Goal: Task Accomplishment & Management: Manage account settings

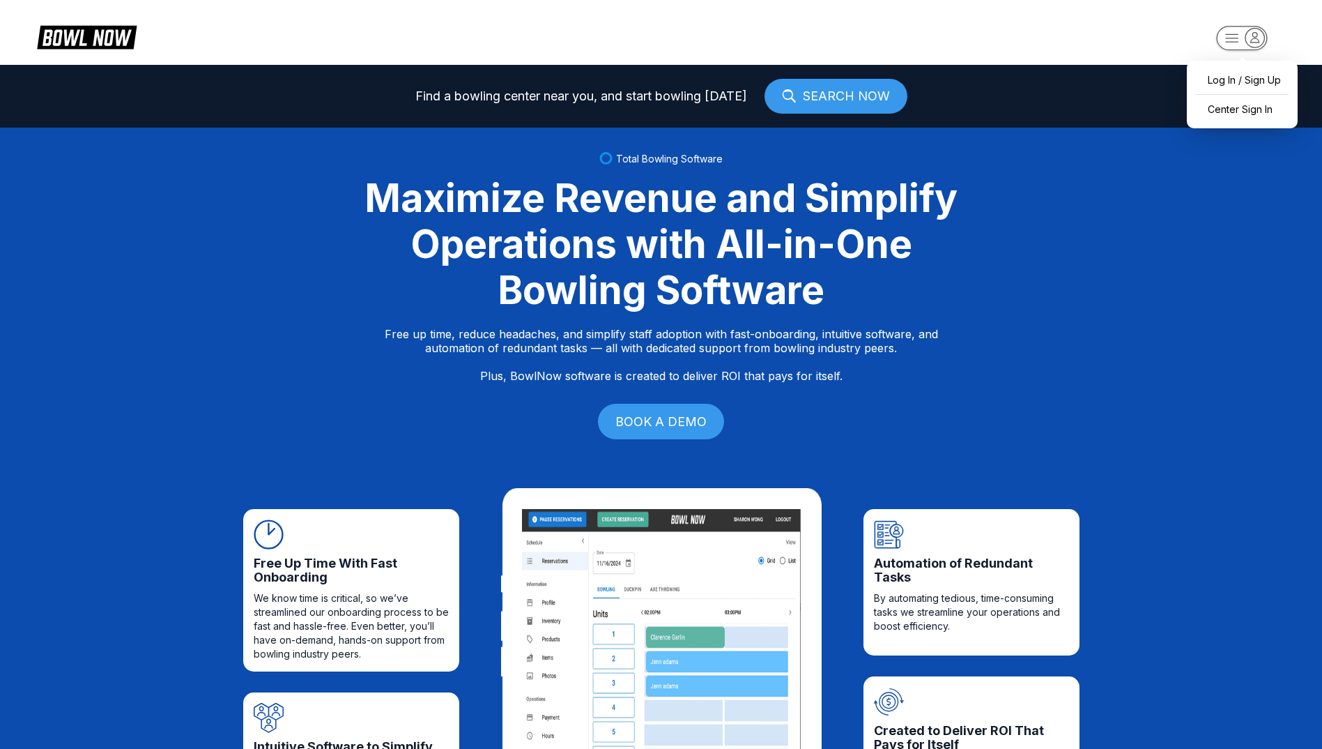
click at [1261, 37] on icon "button" at bounding box center [1254, 37] width 19 height 19
click at [1242, 110] on div "Center Sign In" at bounding box center [1242, 109] width 97 height 24
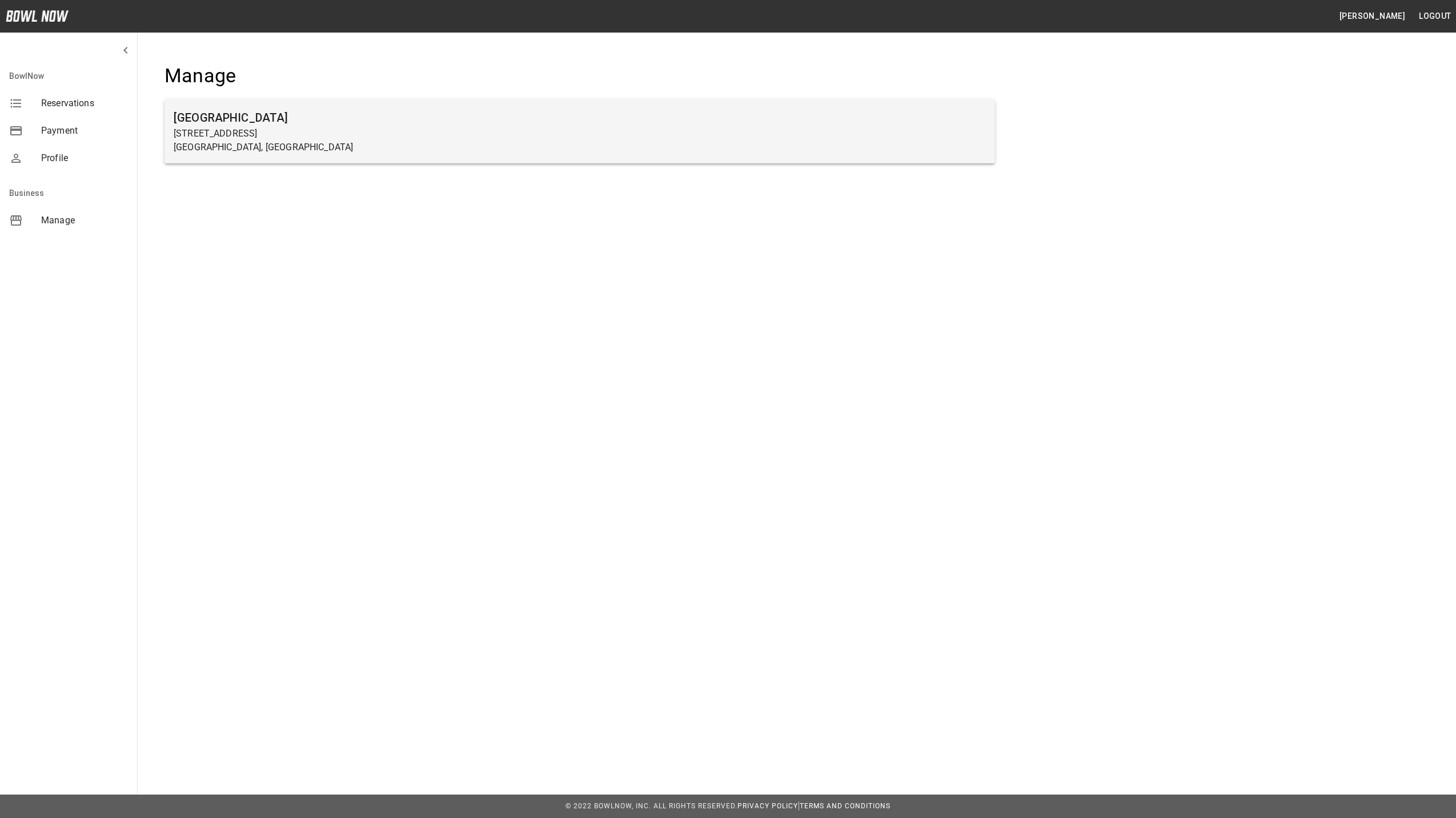
click at [222, 134] on p "[STREET_ADDRESS]" at bounding box center [579, 134] width 812 height 14
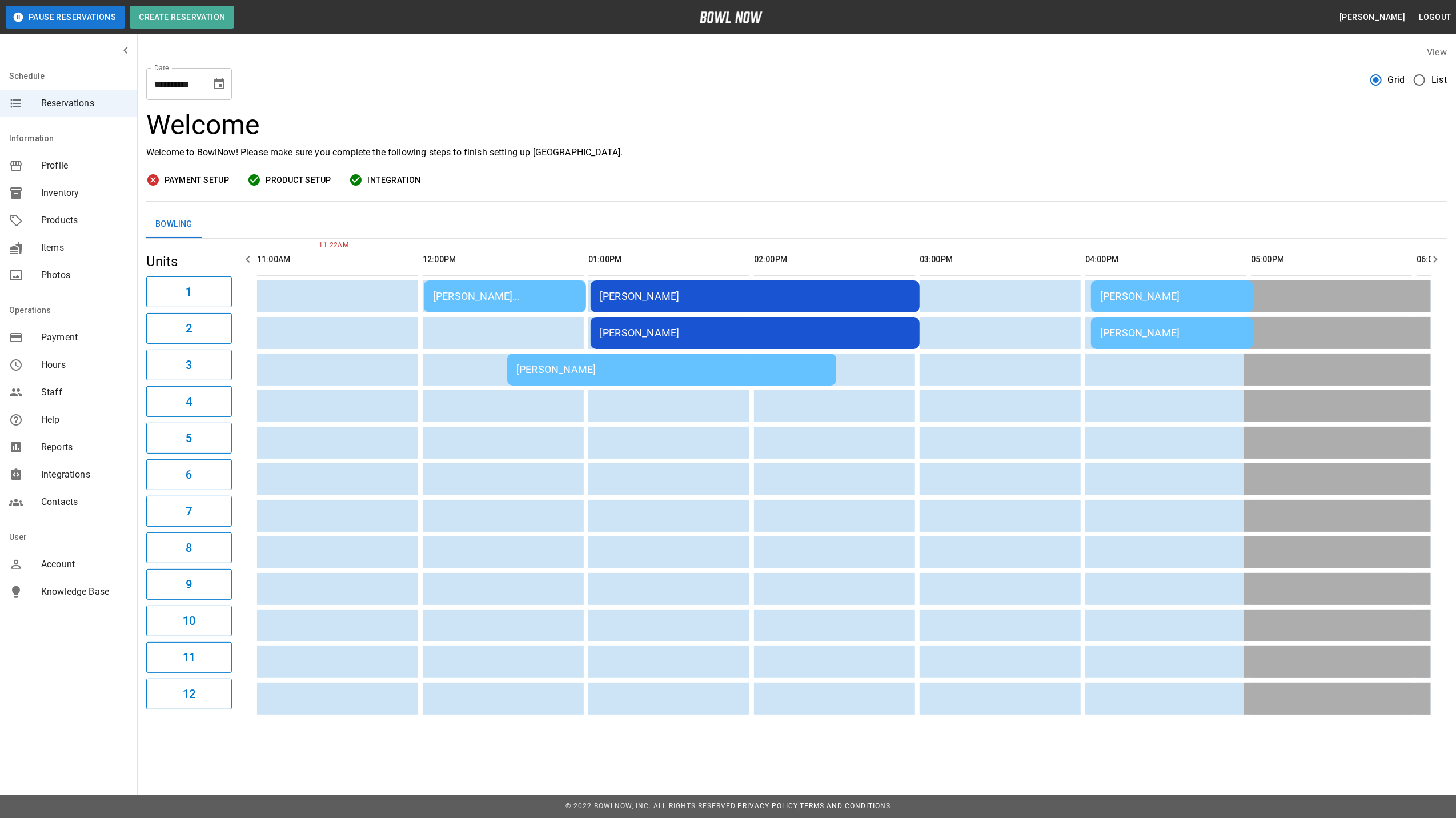
click at [642, 291] on div "Katelyn Forsell" at bounding box center [755, 296] width 311 height 12
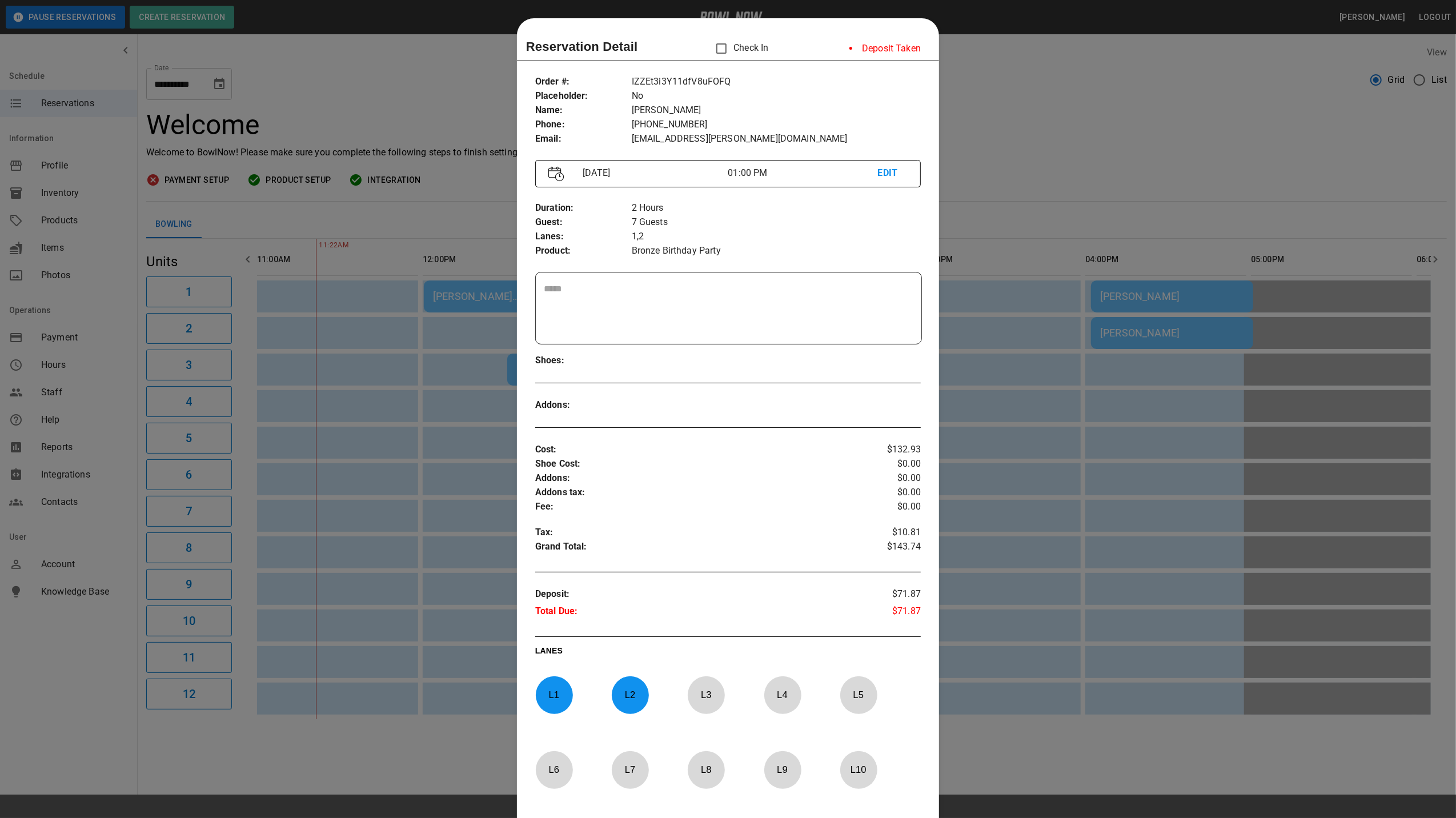
scroll to position [18, 0]
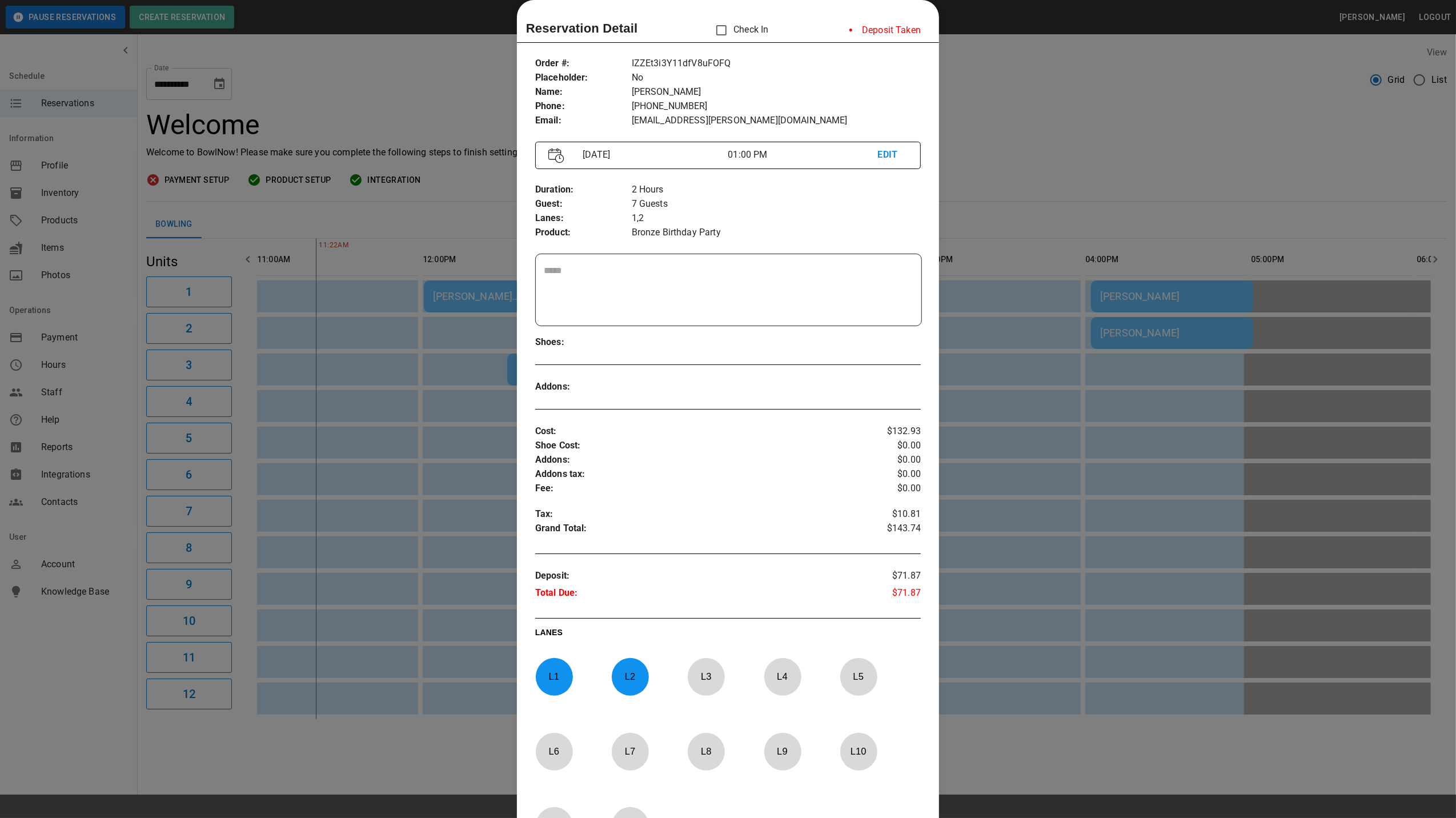
click at [982, 144] on div at bounding box center [728, 409] width 1456 height 818
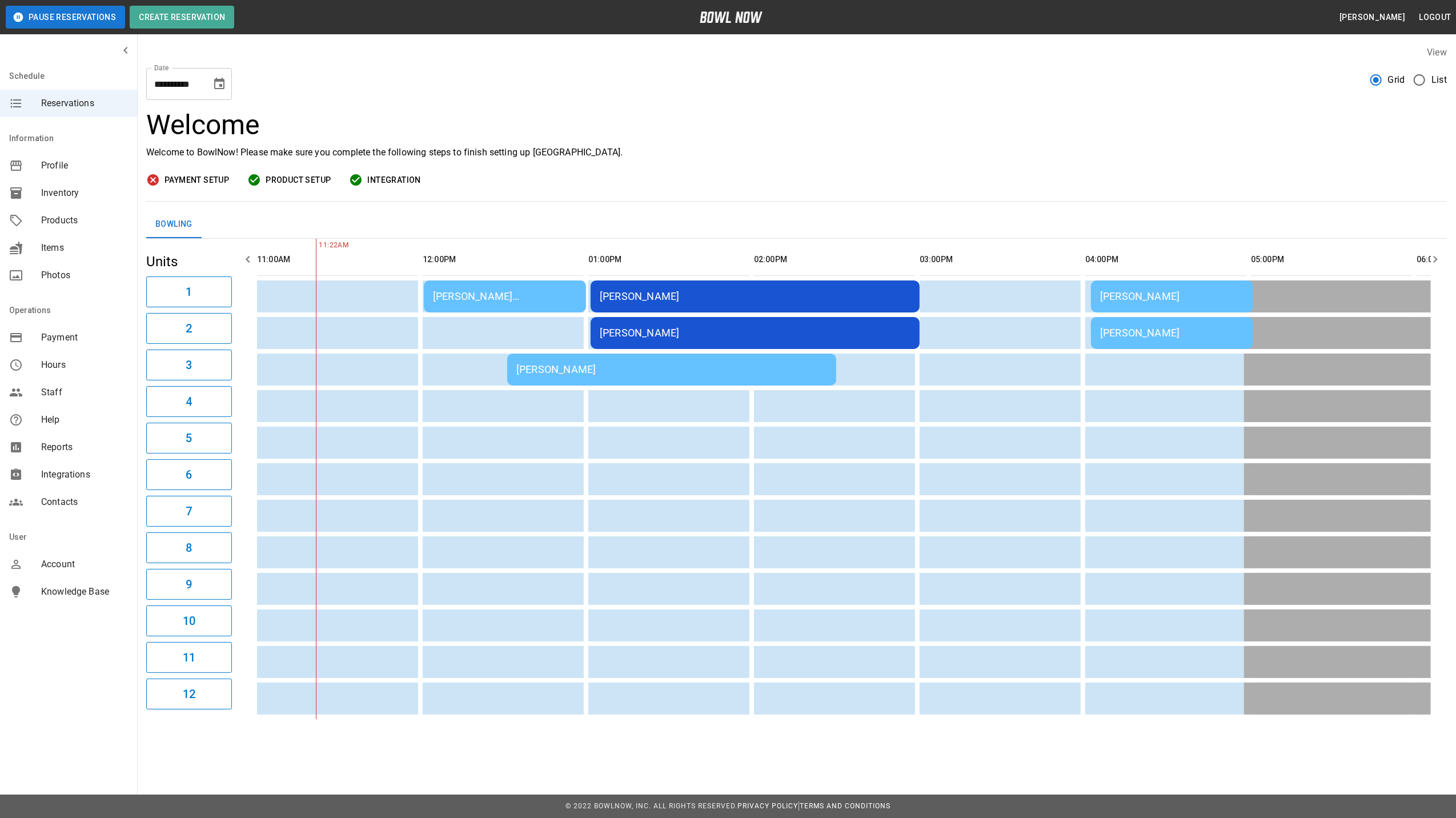
click at [1111, 295] on div "Andrea Boulka" at bounding box center [1172, 296] width 144 height 12
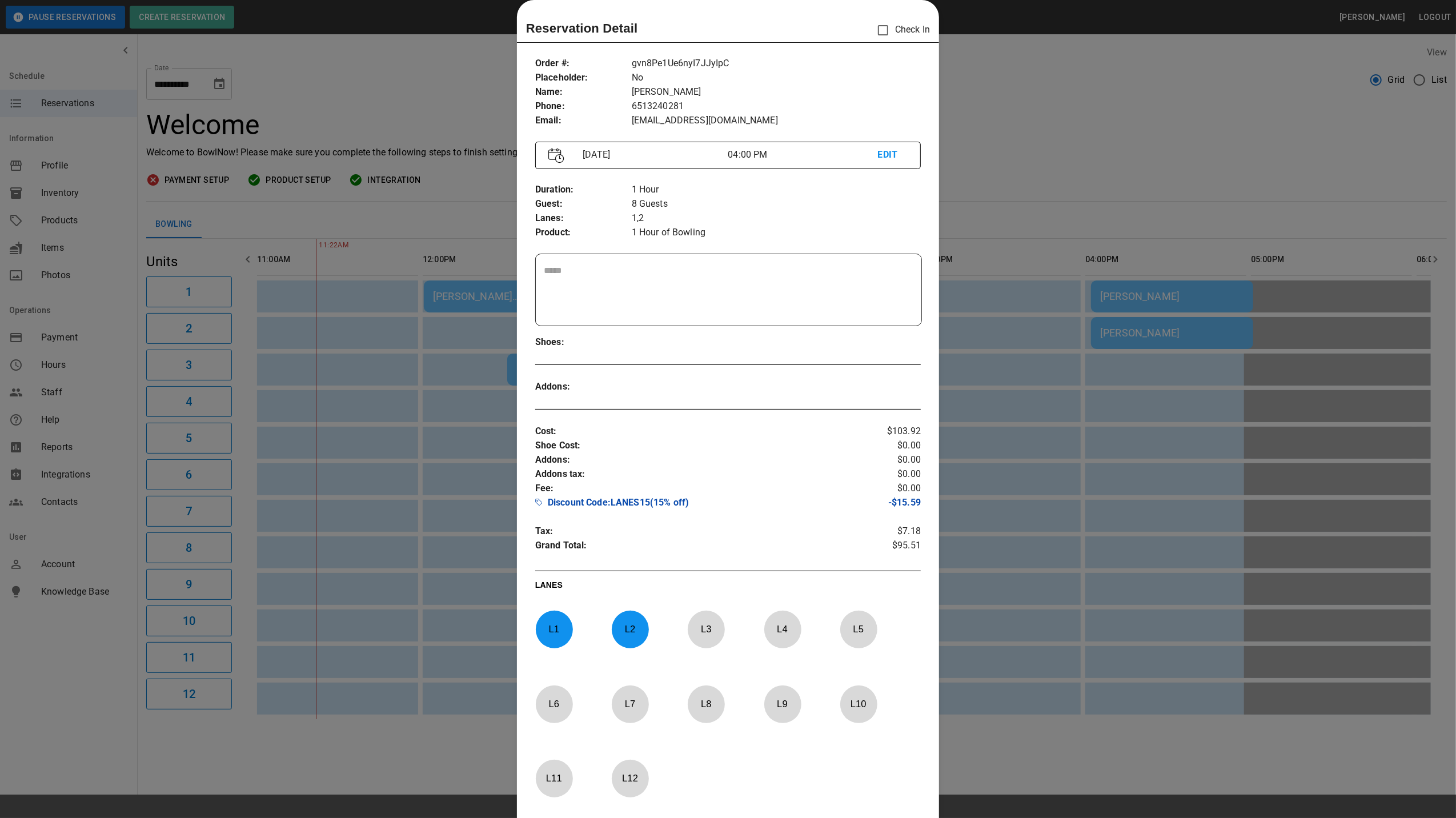
click at [1092, 181] on div at bounding box center [728, 409] width 1456 height 818
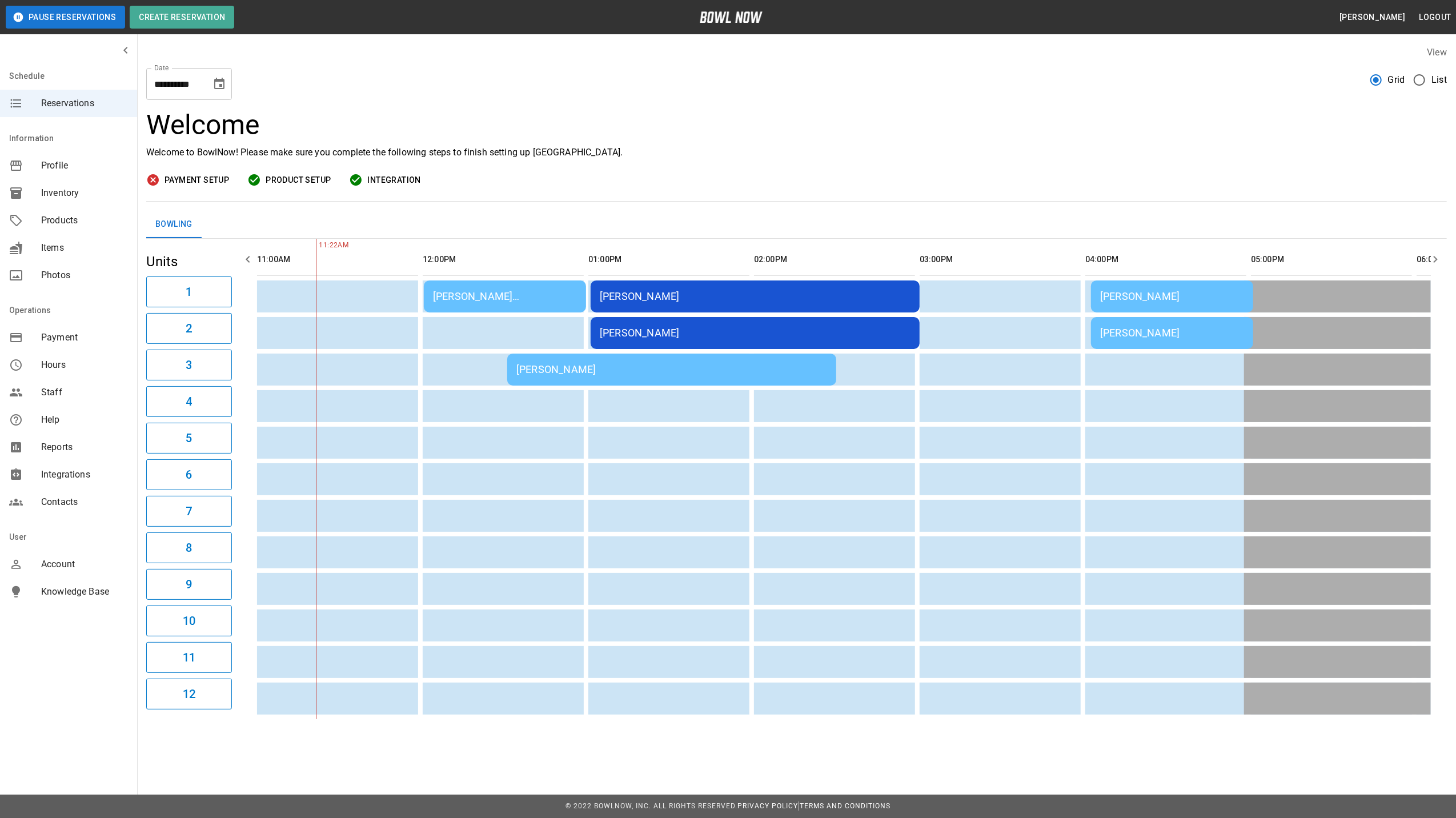
click at [457, 295] on div "[PERSON_NAME] [PERSON_NAME]" at bounding box center [505, 296] width 144 height 12
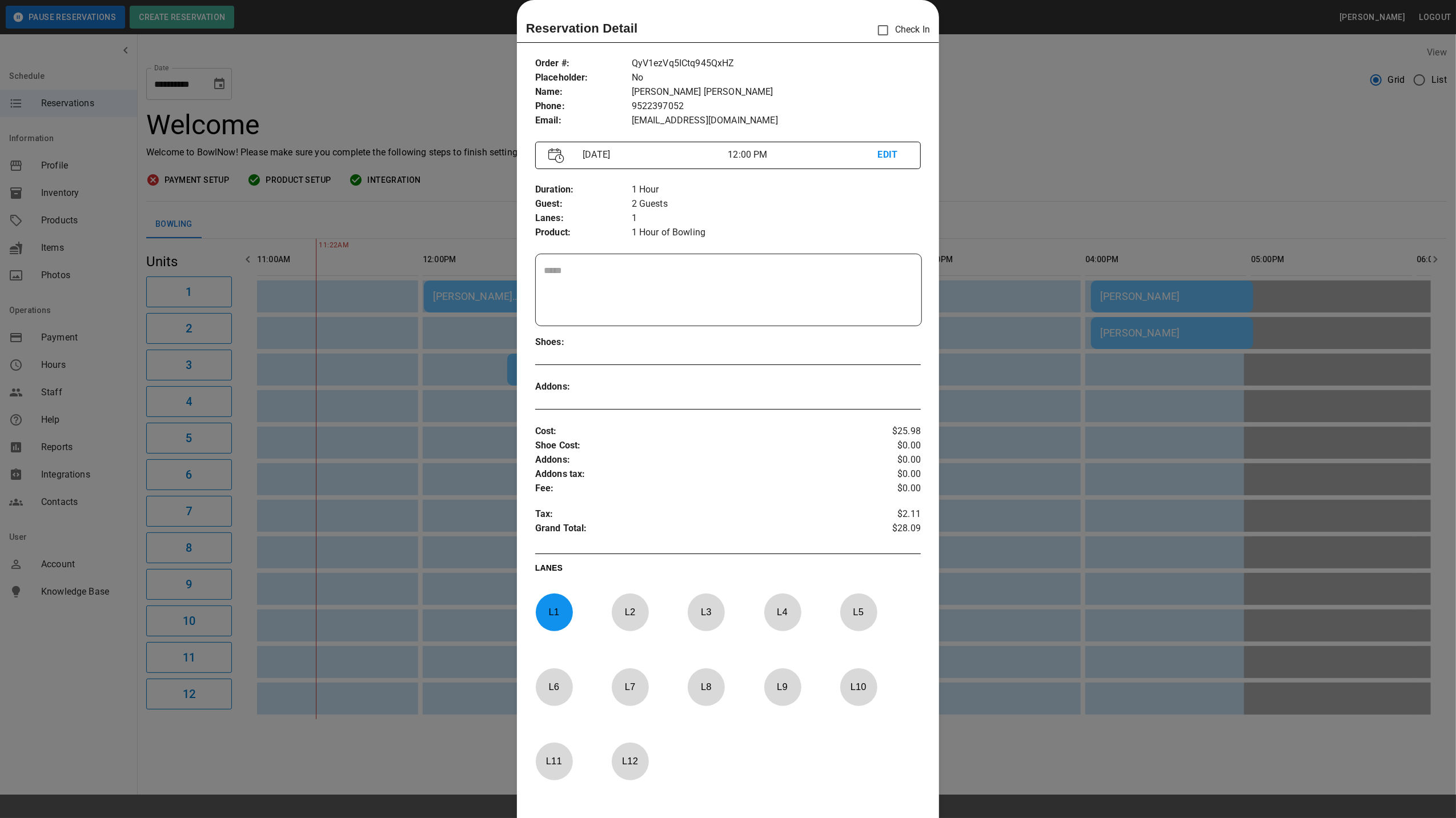
click at [991, 152] on div at bounding box center [728, 409] width 1456 height 818
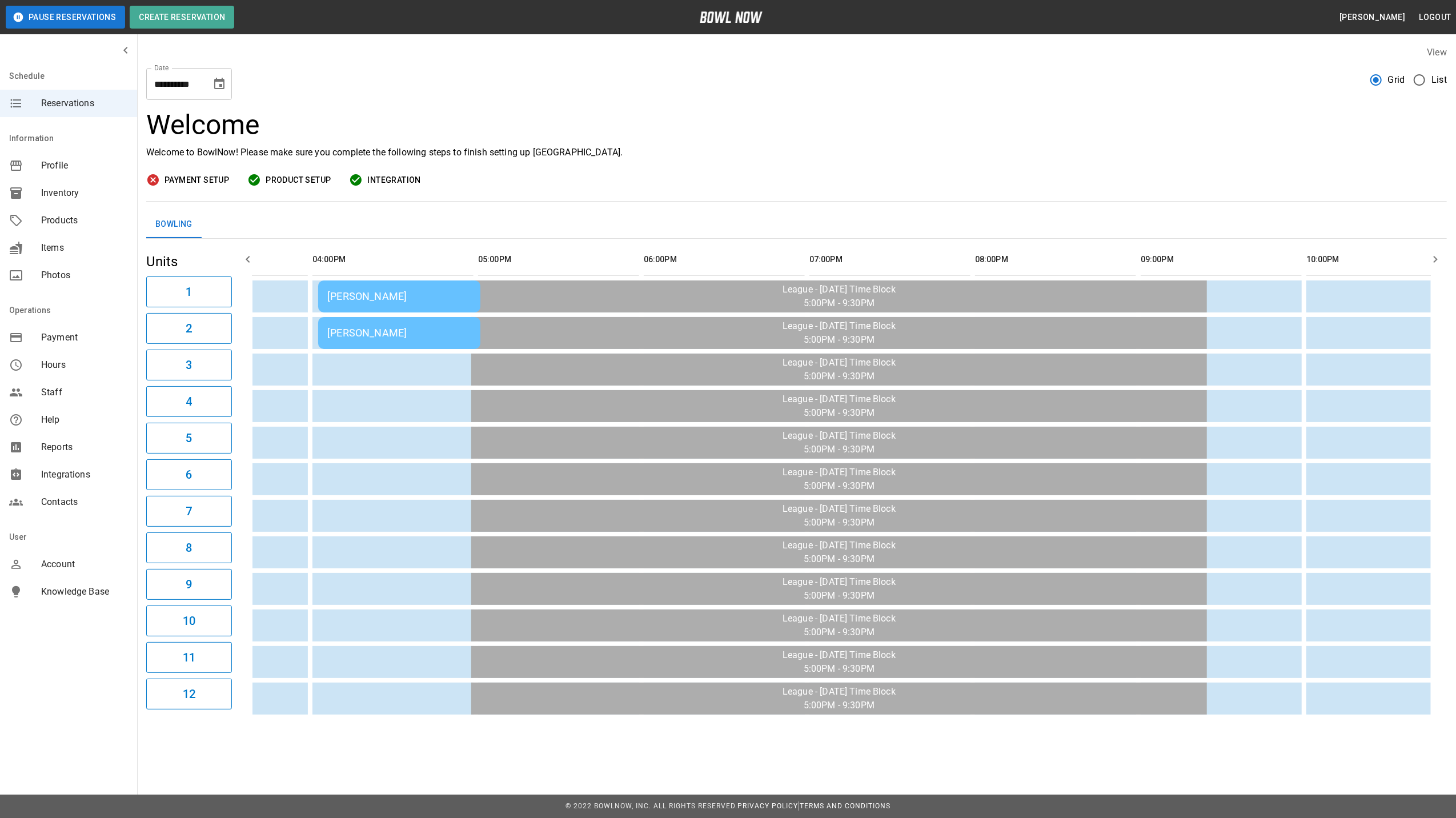
scroll to position [0, 964]
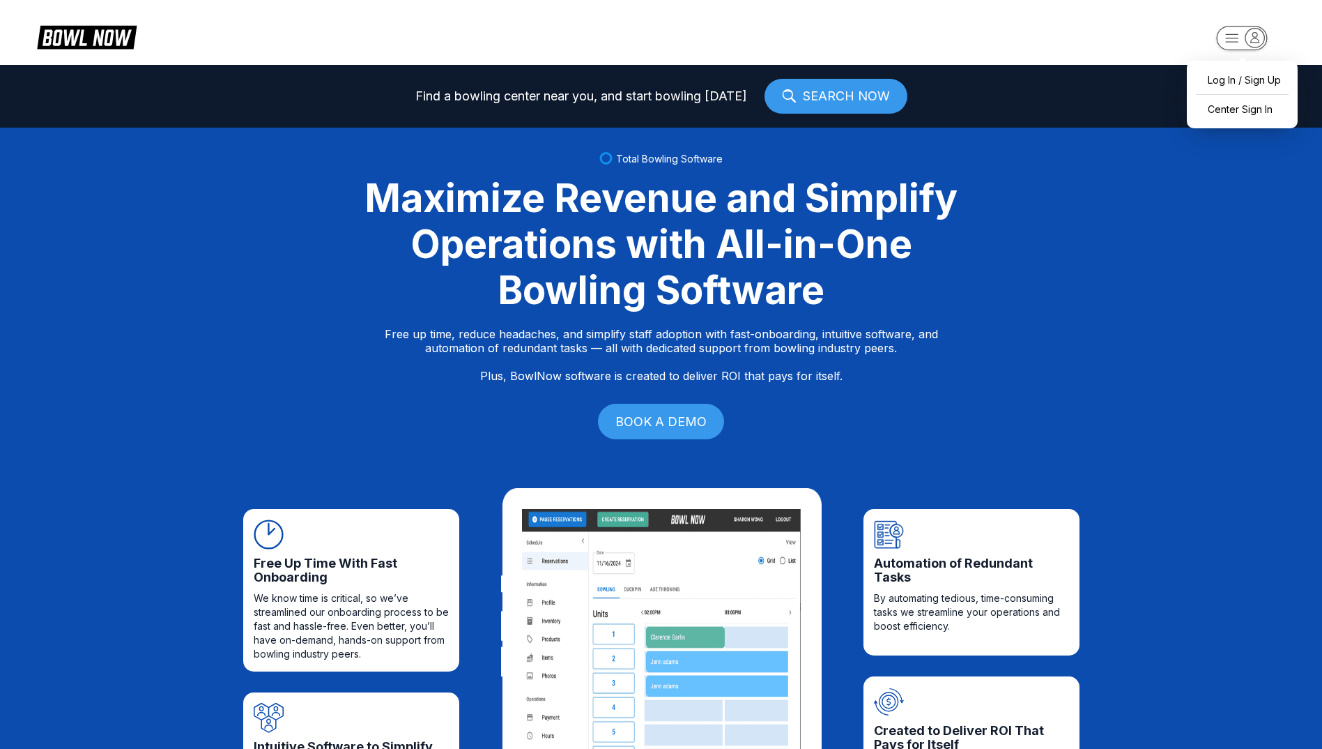
click at [1241, 38] on rect "button" at bounding box center [1241, 38] width 51 height 24
click at [1244, 77] on div "Log In / Sign Up" at bounding box center [1242, 80] width 97 height 24
select select "**"
click at [1257, 42] on icon "button" at bounding box center [1255, 37] width 8 height 10
click at [1239, 104] on div "Center Sign In" at bounding box center [1242, 109] width 97 height 24
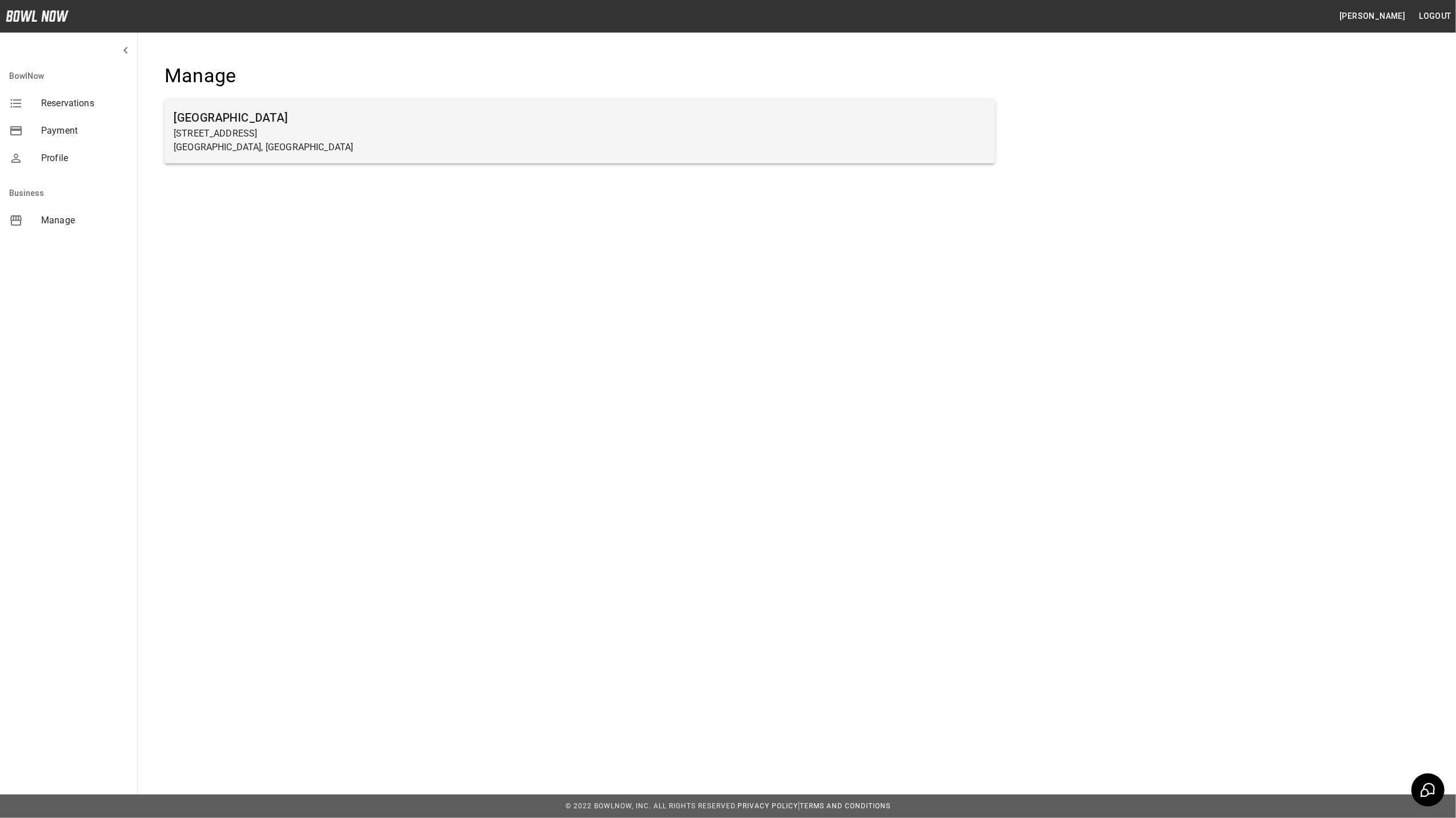
click at [279, 156] on div "[GEOGRAPHIC_DATA] [STREET_ADDRESS]" at bounding box center [579, 131] width 830 height 64
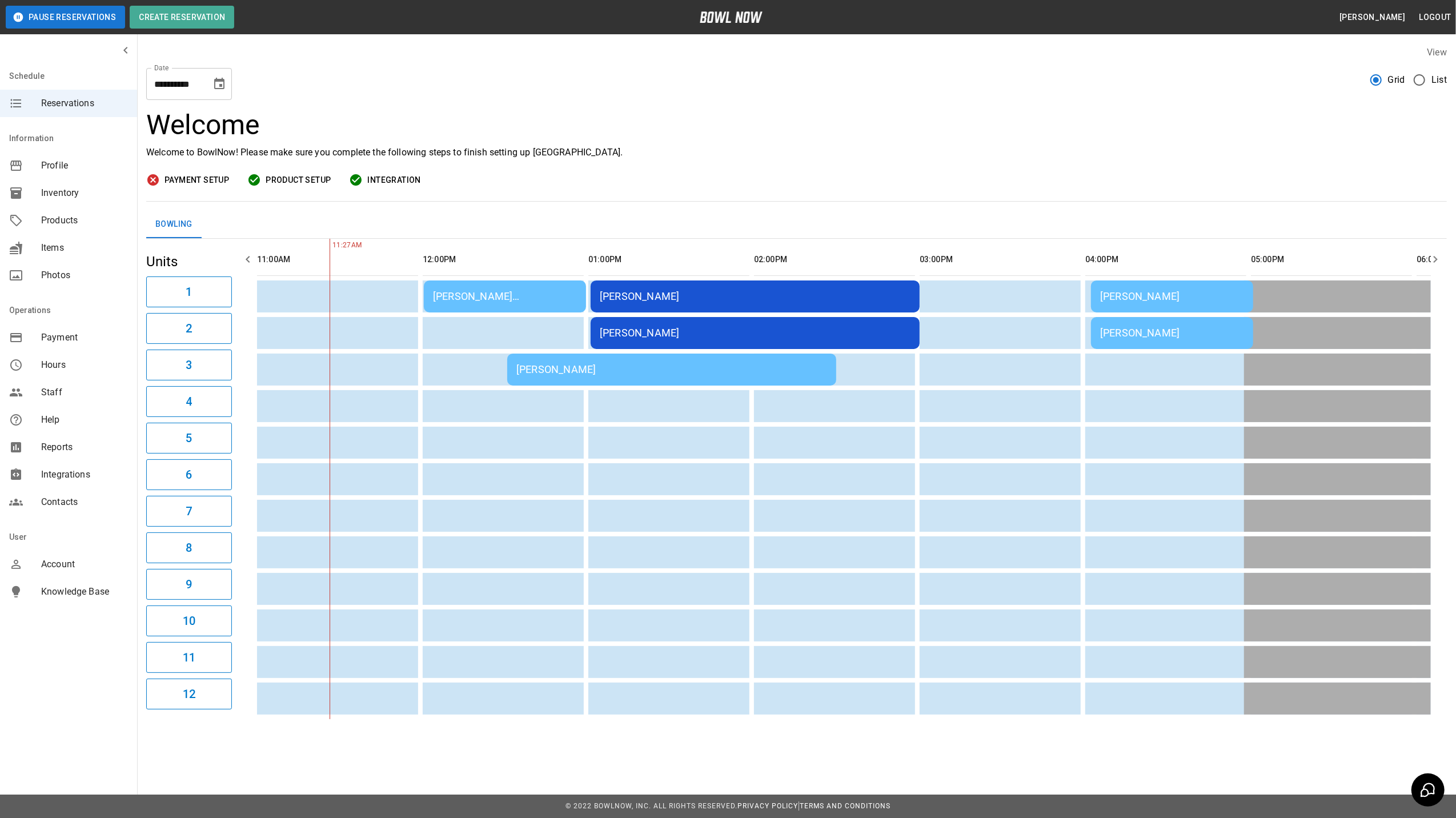
click at [456, 295] on div "Liz Marie Kohoutek" at bounding box center [505, 296] width 144 height 12
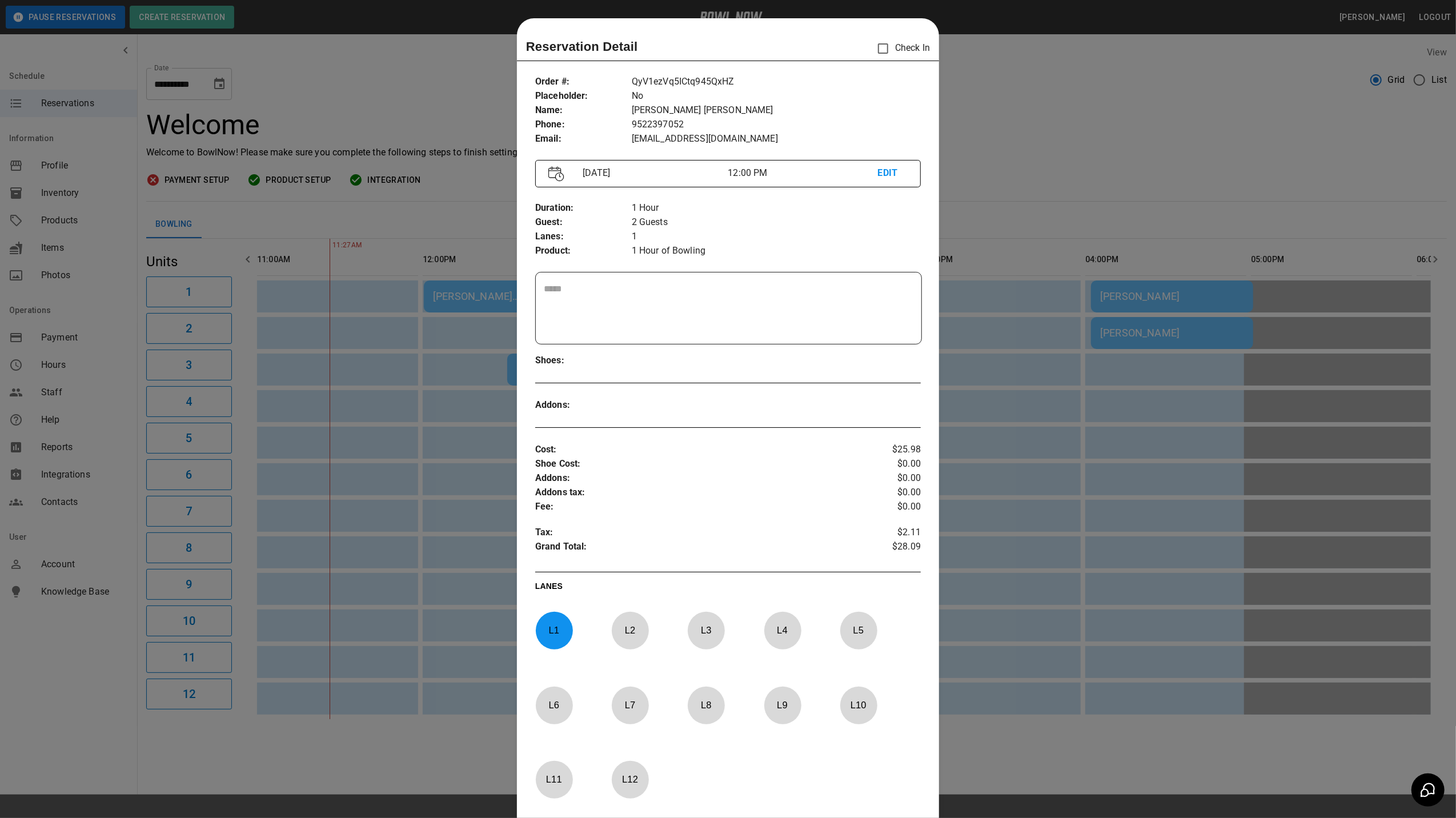
scroll to position [18, 0]
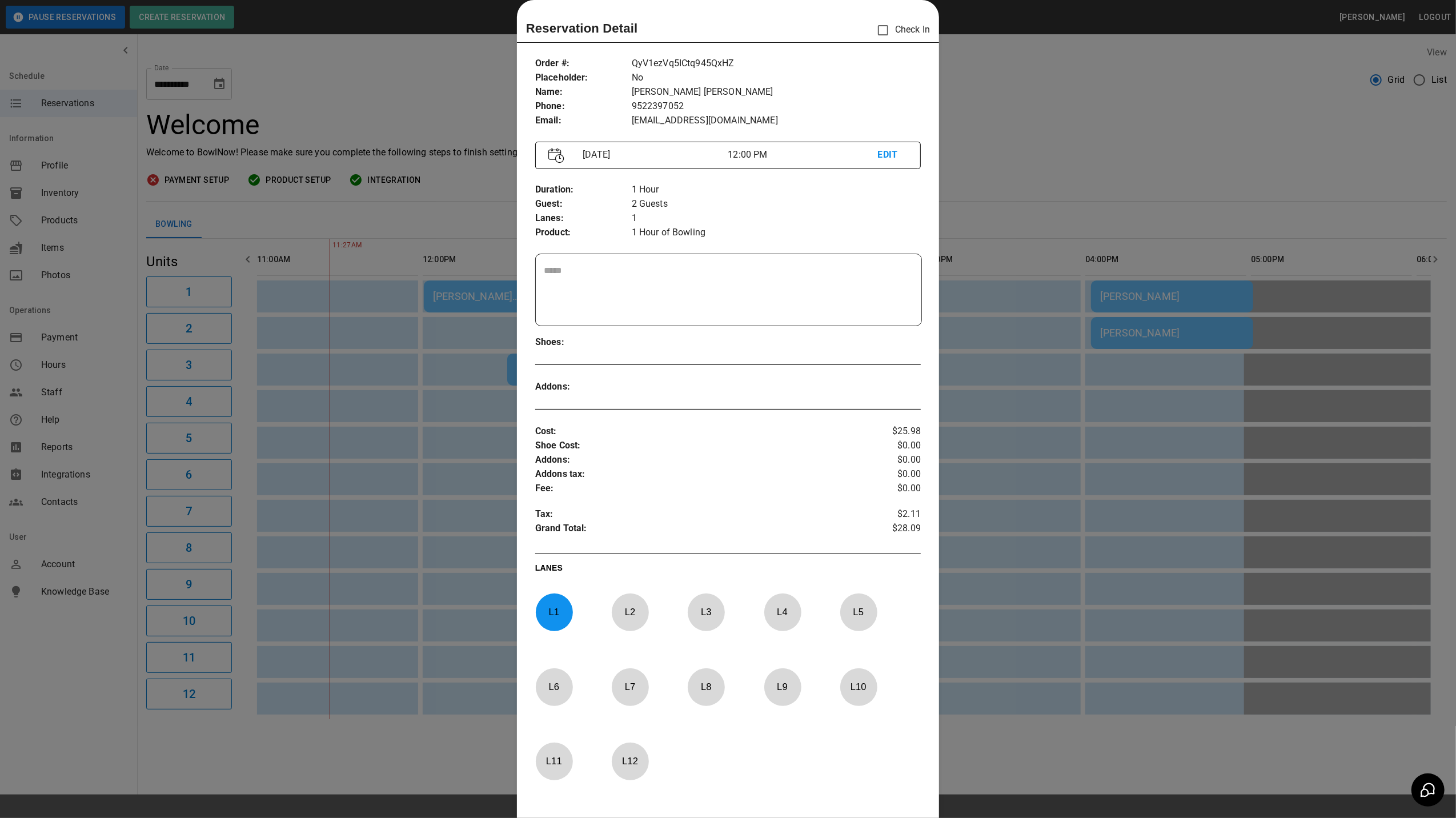
click at [1023, 137] on div at bounding box center [728, 409] width 1456 height 818
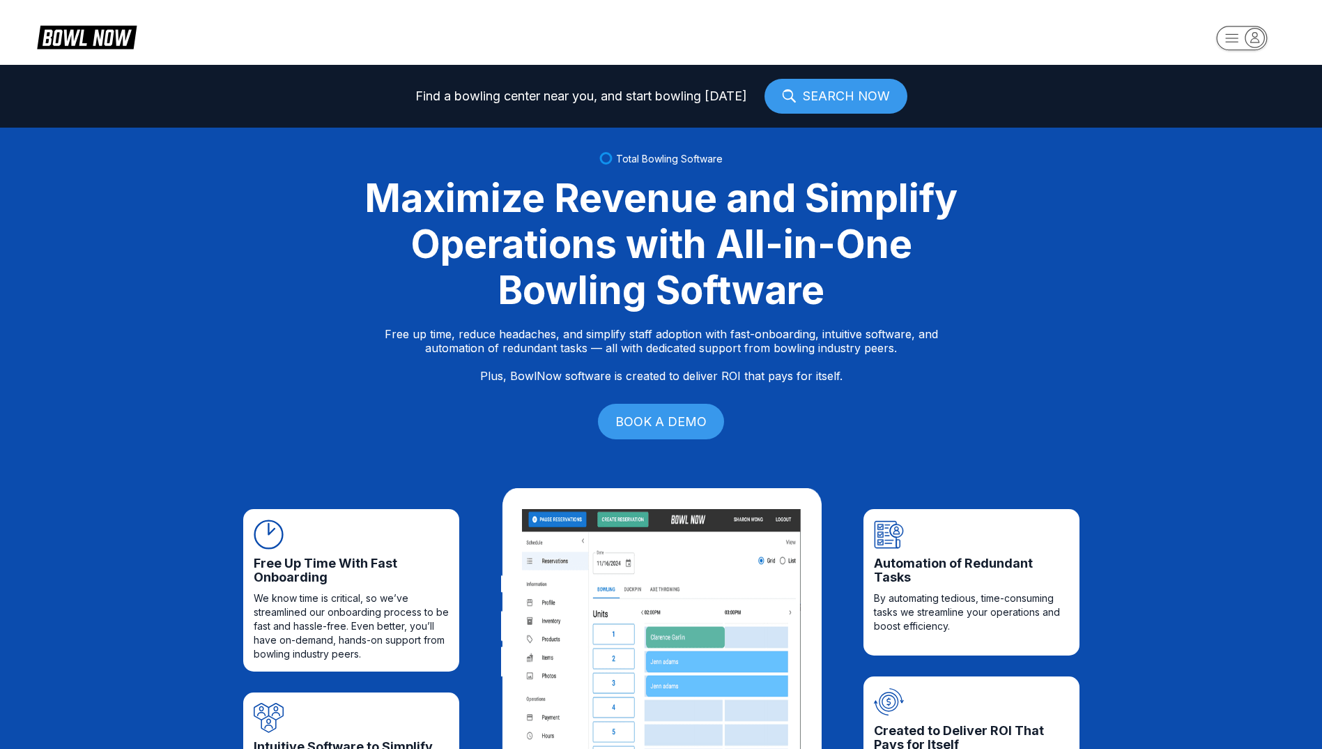
click at [1261, 40] on icon "button" at bounding box center [1254, 37] width 19 height 19
click at [1257, 111] on div "Center Sign In" at bounding box center [1242, 109] width 97 height 24
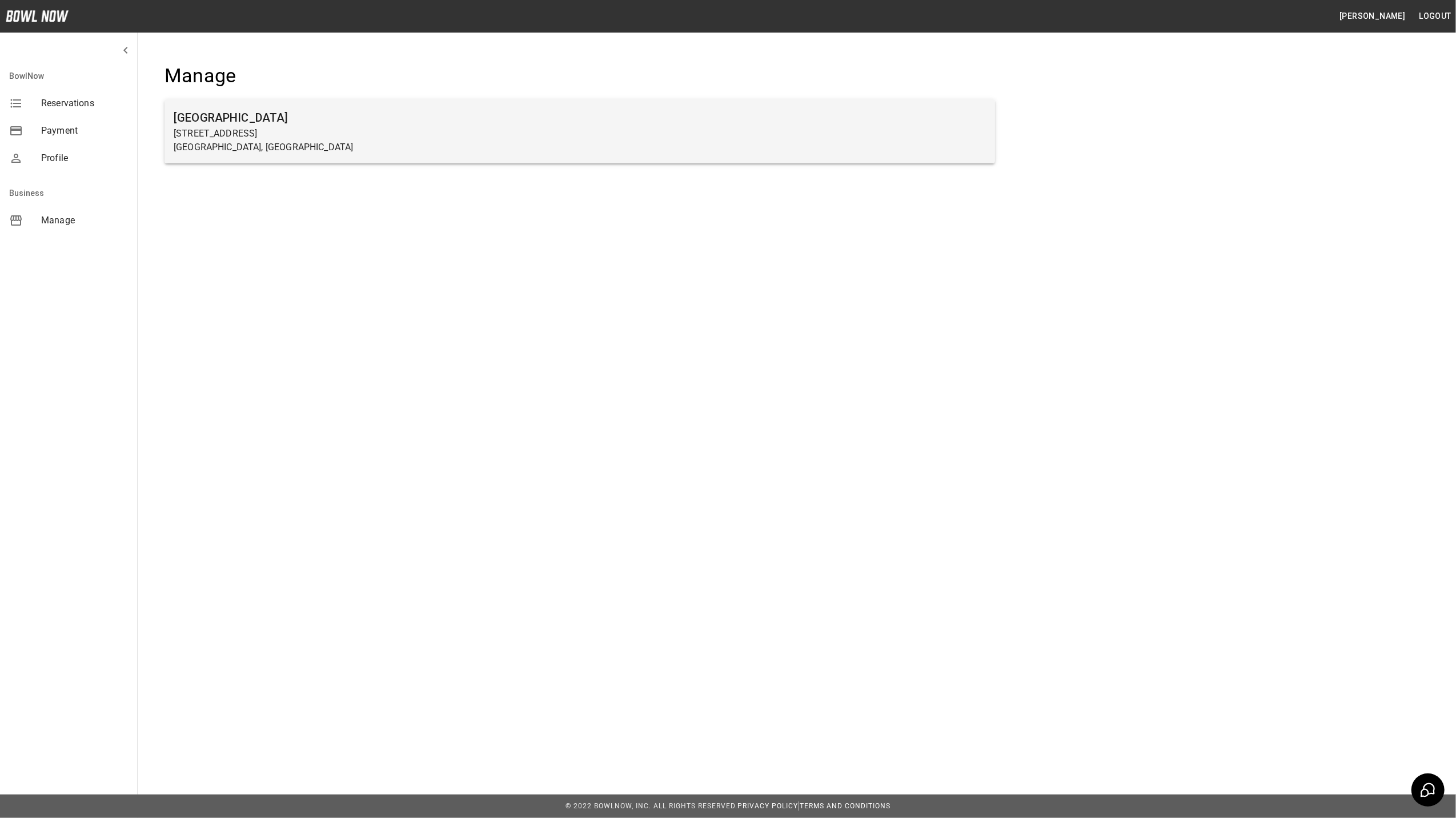
click at [220, 133] on p "[STREET_ADDRESS]" at bounding box center [579, 134] width 812 height 14
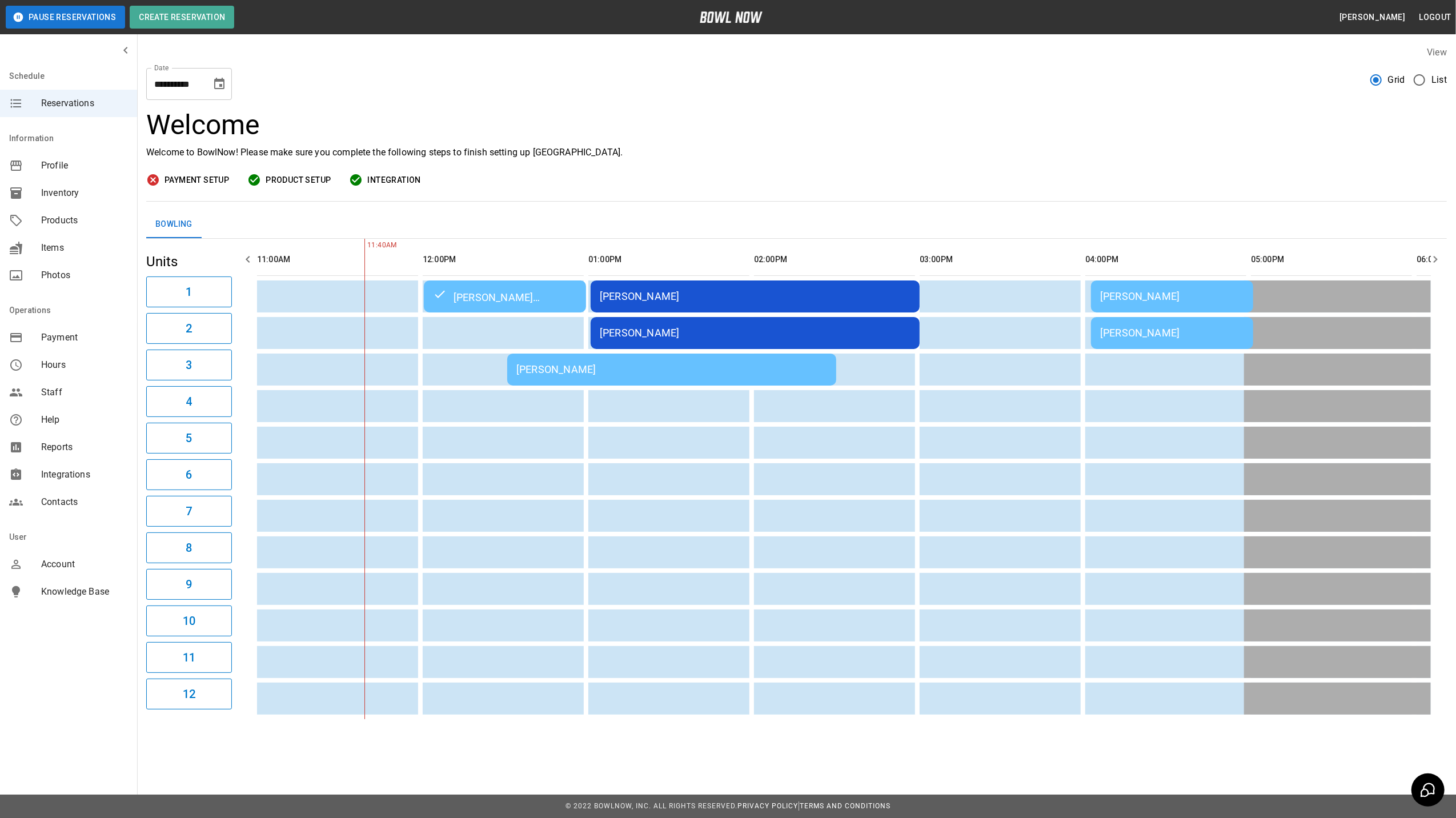
click at [484, 295] on div "[PERSON_NAME] [PERSON_NAME]" at bounding box center [505, 296] width 144 height 14
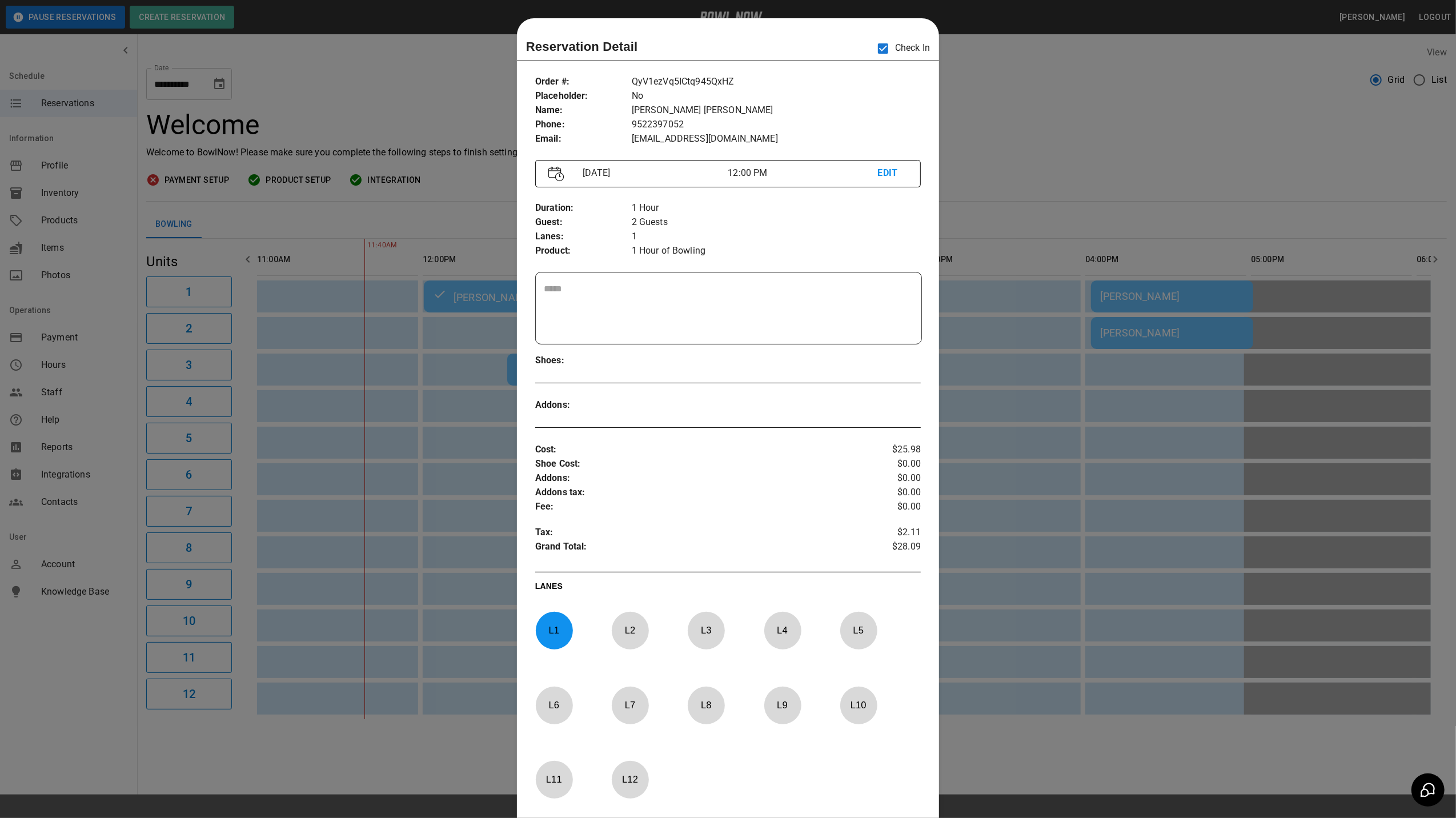
scroll to position [18, 0]
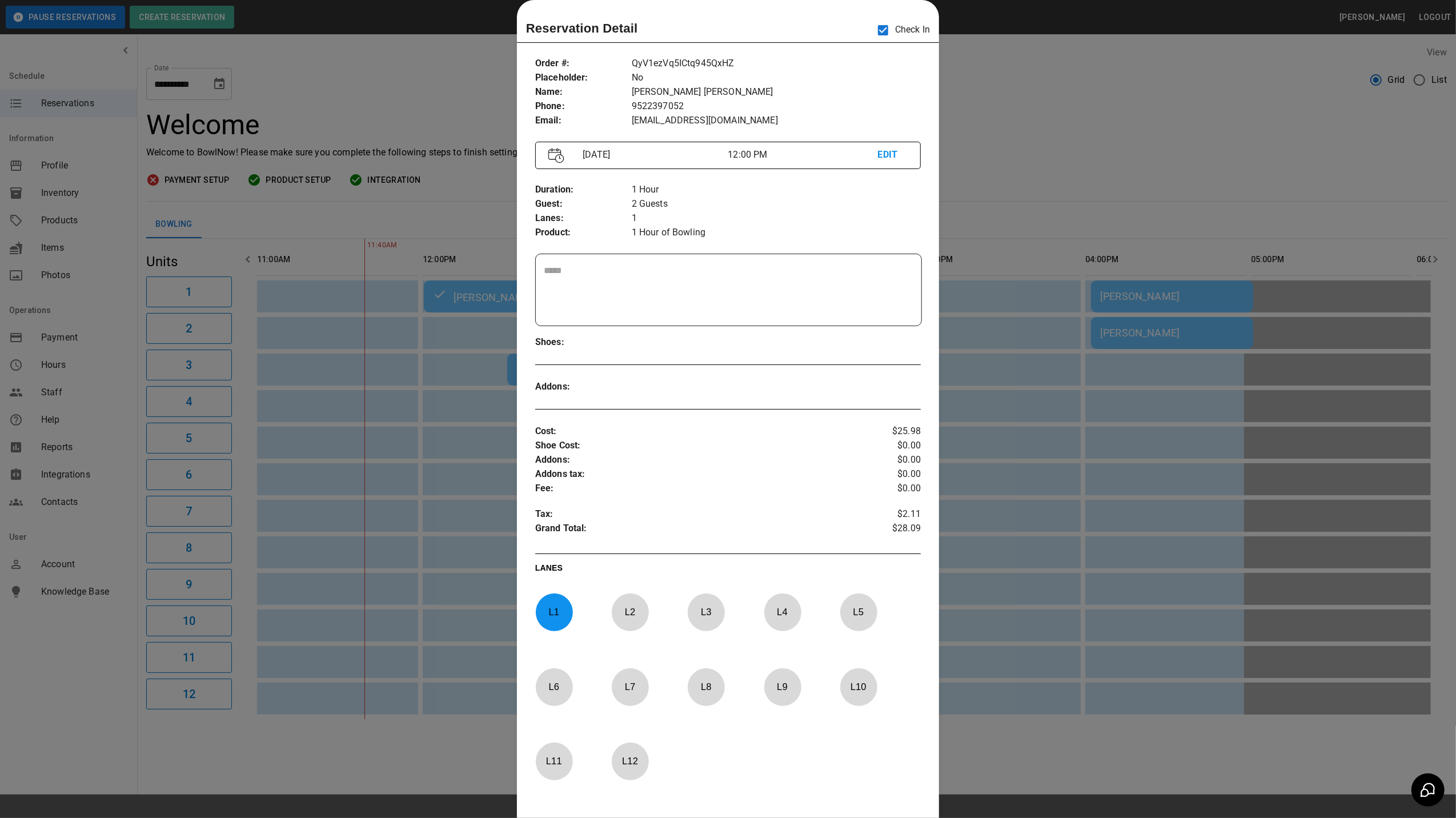
click at [982, 116] on div at bounding box center [728, 409] width 1456 height 818
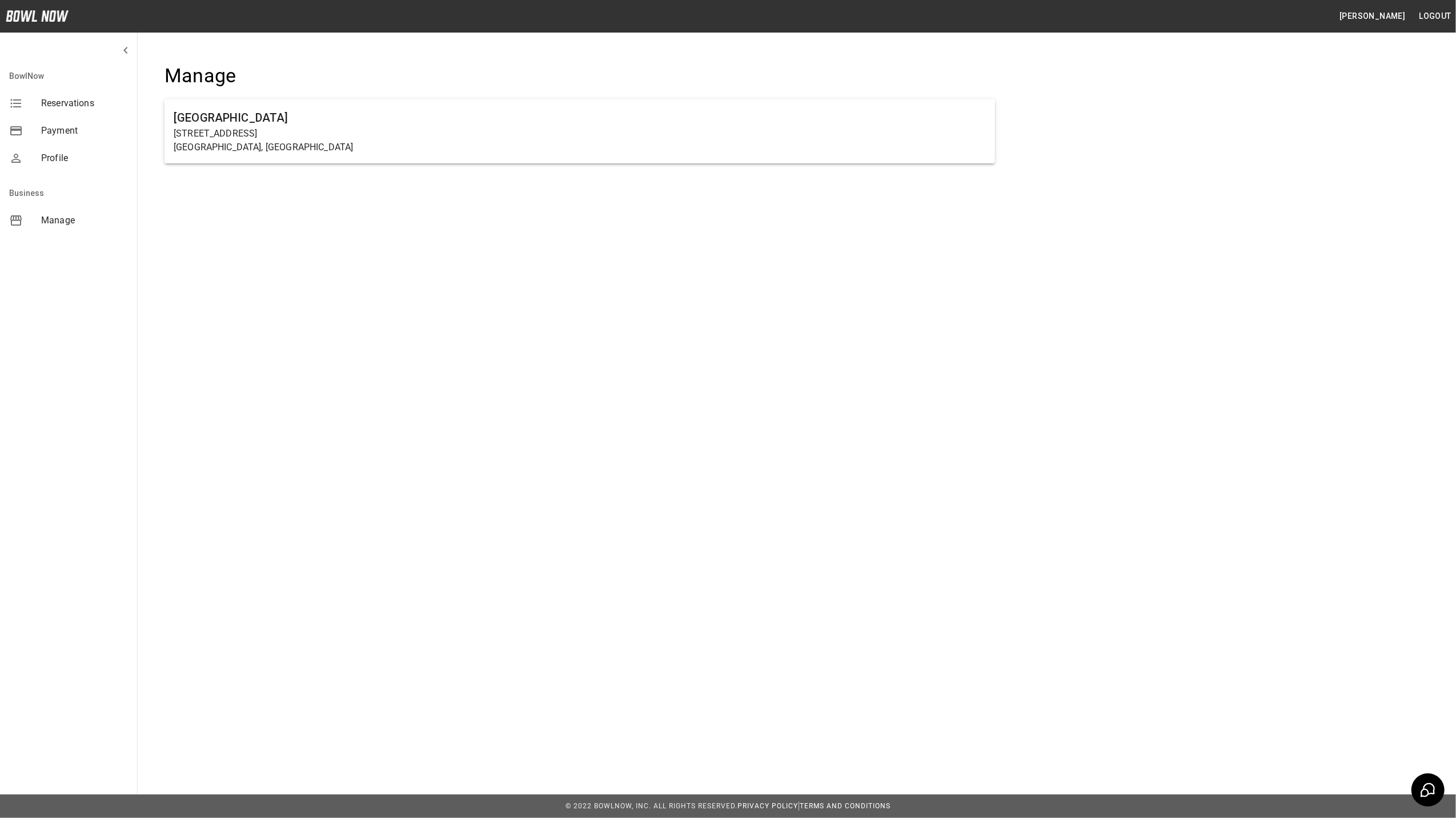
click at [254, 131] on p "[STREET_ADDRESS]" at bounding box center [579, 134] width 812 height 14
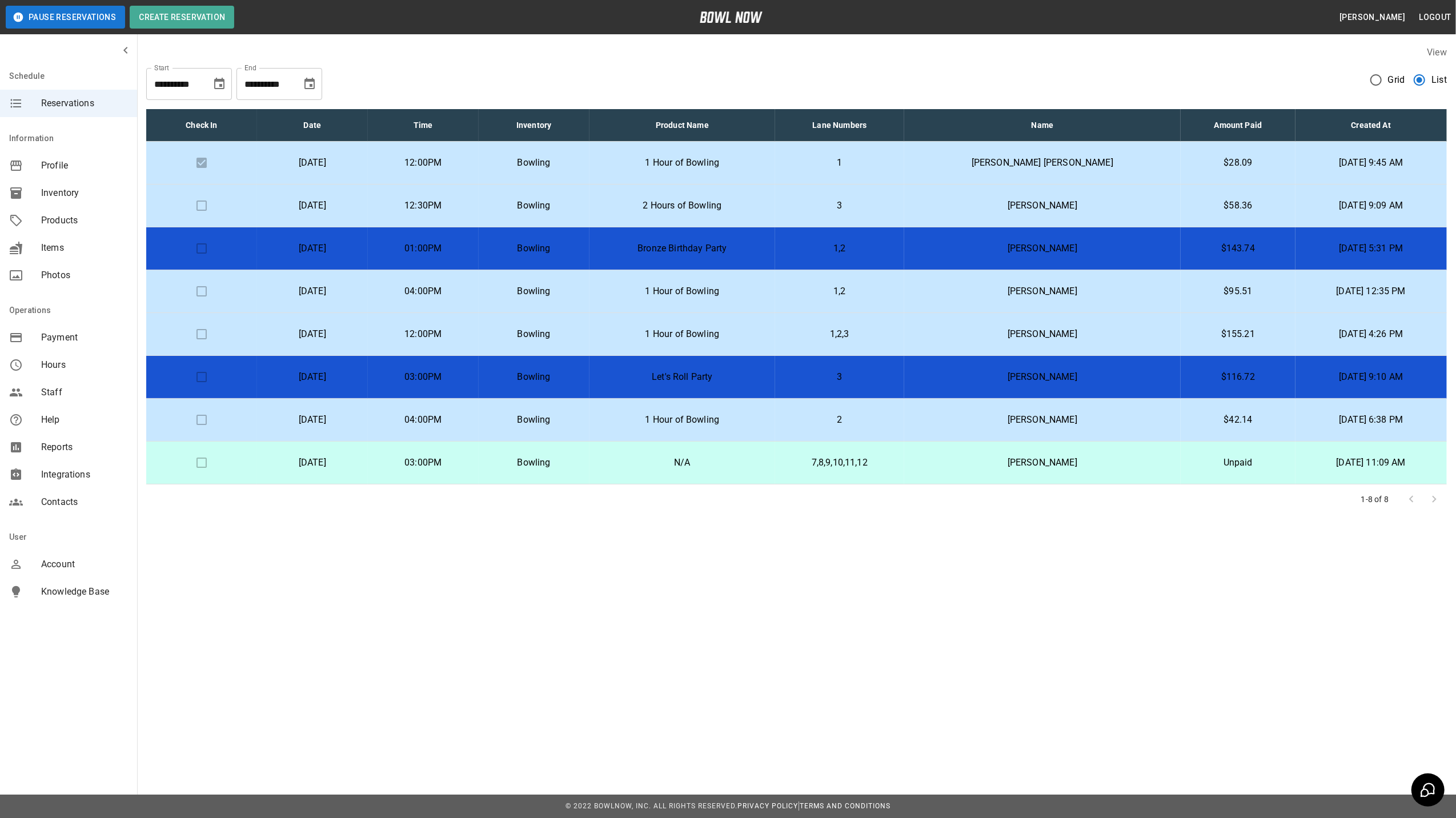
click at [1006, 333] on p "[PERSON_NAME]" at bounding box center [1042, 334] width 259 height 14
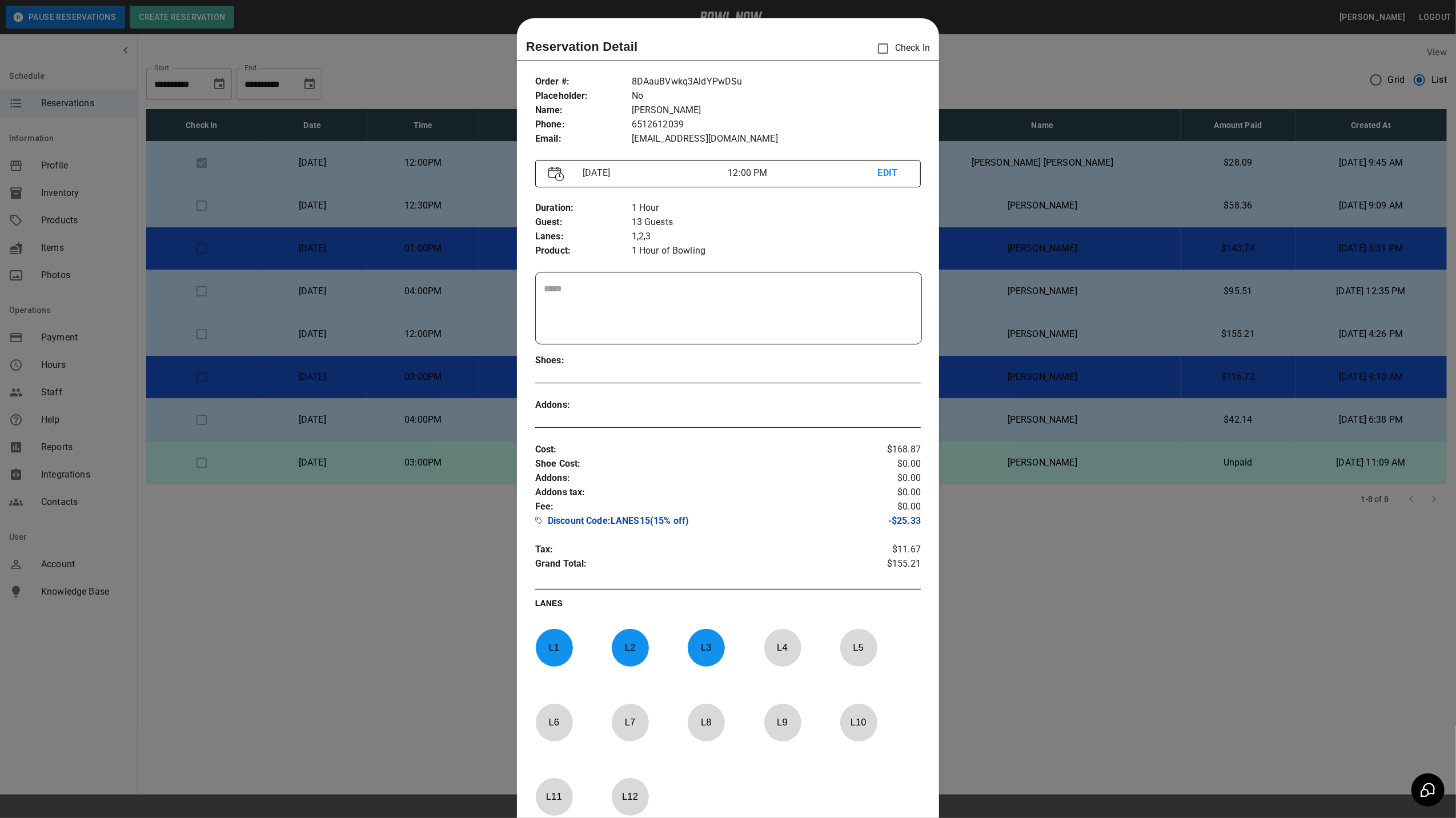
scroll to position [18, 0]
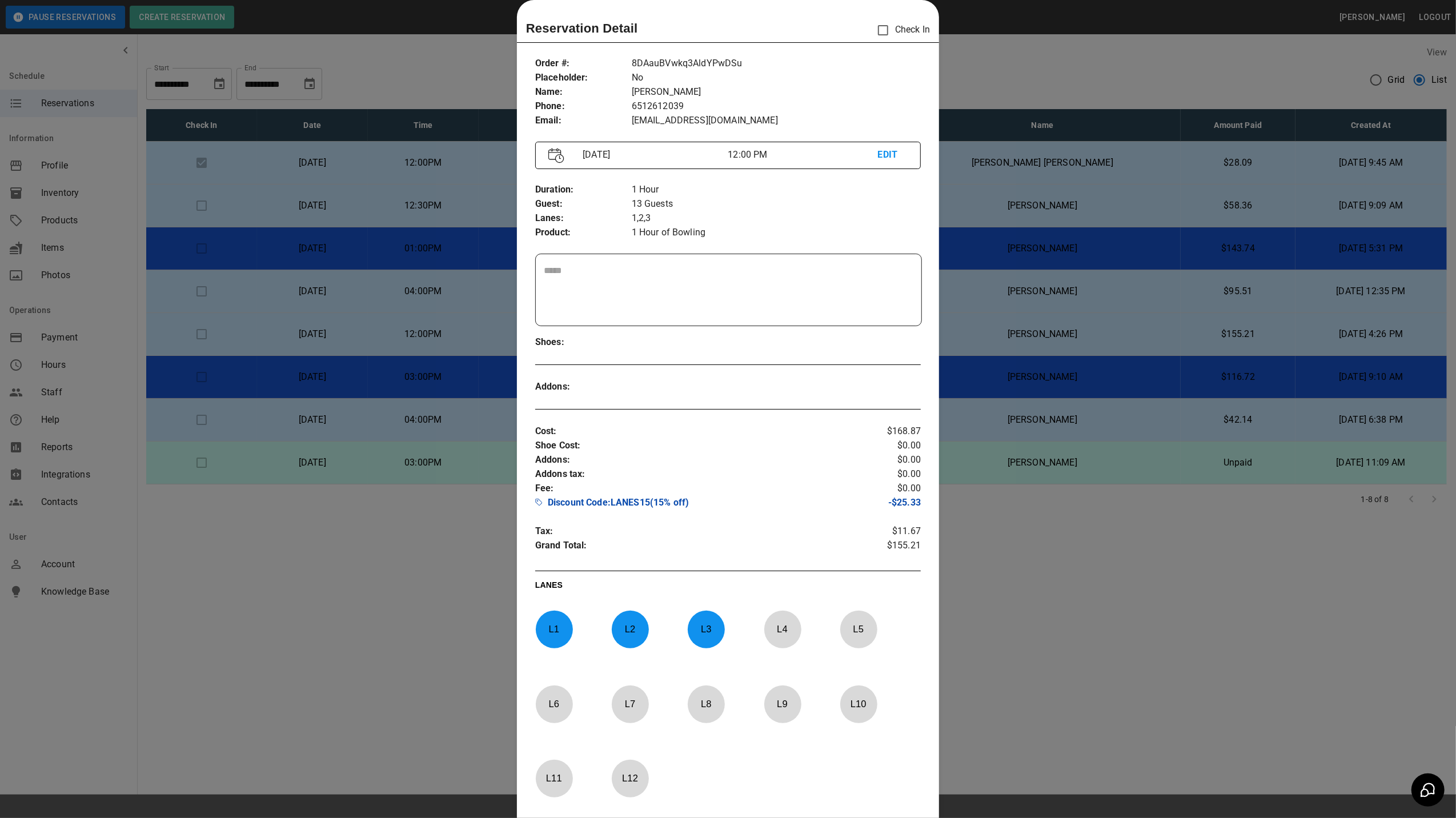
click at [1004, 47] on div at bounding box center [728, 409] width 1456 height 818
